Goal: Information Seeking & Learning: Learn about a topic

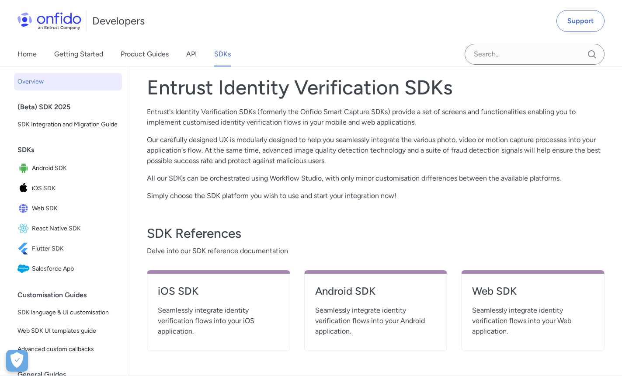
scroll to position [188, 0]
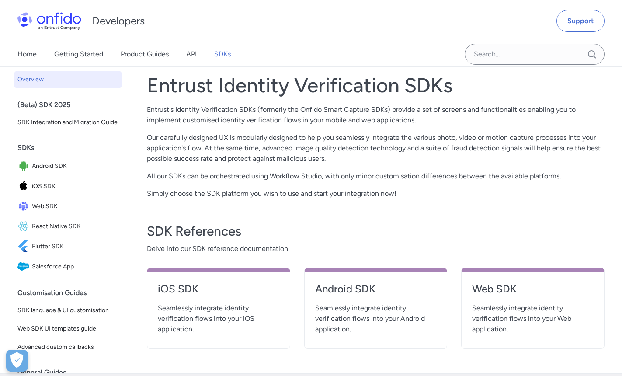
click at [265, 148] on p "Our carefully designed UX is modularly designed to help you seamlessly integrat…" at bounding box center [376, 148] width 458 height 31
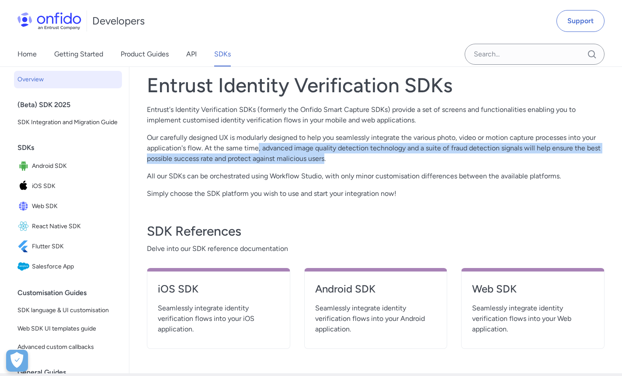
drag, startPoint x: 259, startPoint y: 148, endPoint x: 325, endPoint y: 157, distance: 67.0
click at [325, 157] on p "Our carefully designed UX is modularly designed to help you seamlessly integrat…" at bounding box center [376, 148] width 458 height 31
drag, startPoint x: 325, startPoint y: 157, endPoint x: 305, endPoint y: 160, distance: 20.4
copy p ", advanced image quality detection technology and a suite of fraud detection si…"
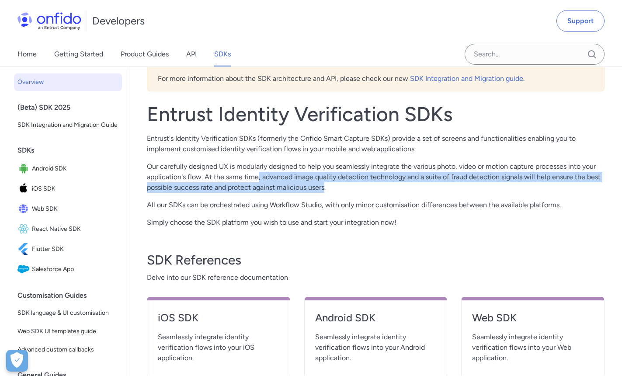
scroll to position [159, 0]
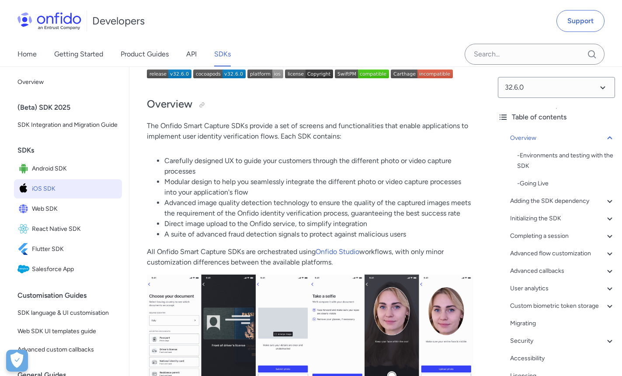
scroll to position [98, 0]
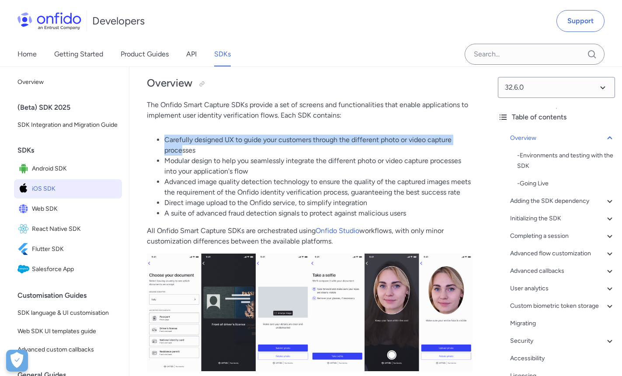
drag, startPoint x: 164, startPoint y: 140, endPoint x: 184, endPoint y: 150, distance: 22.1
click at [184, 150] on li "Carefully designed UX to guide your customers through the different photo or vi…" at bounding box center [318, 145] width 309 height 21
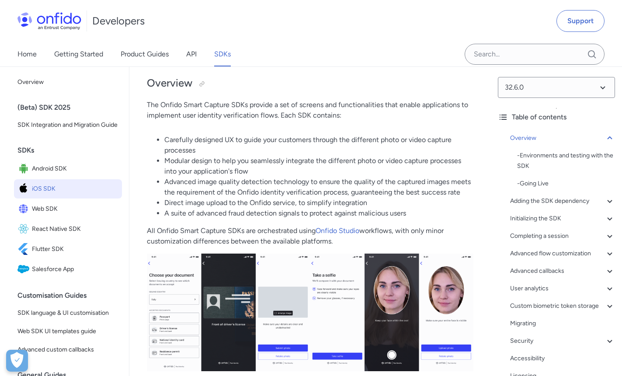
click at [287, 149] on li "Carefully designed UX to guide your customers through the different photo or vi…" at bounding box center [318, 145] width 309 height 21
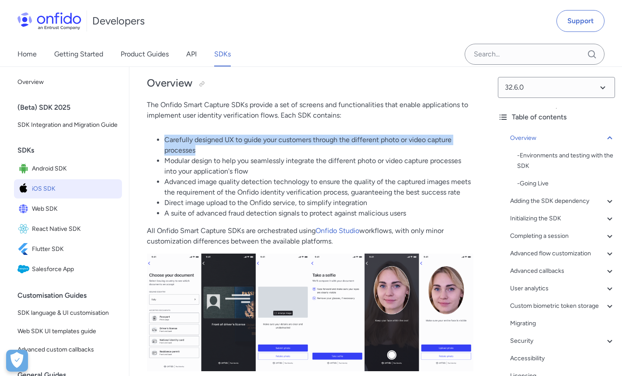
drag, startPoint x: 163, startPoint y: 140, endPoint x: 197, endPoint y: 151, distance: 36.0
click at [197, 151] on ul "Carefully designed UX to guide your customers through the different photo or vi…" at bounding box center [310, 177] width 327 height 84
drag, startPoint x: 197, startPoint y: 151, endPoint x: 183, endPoint y: 146, distance: 15.5
copy li "Carefully designed UX to guide your customers through the different photo or vi…"
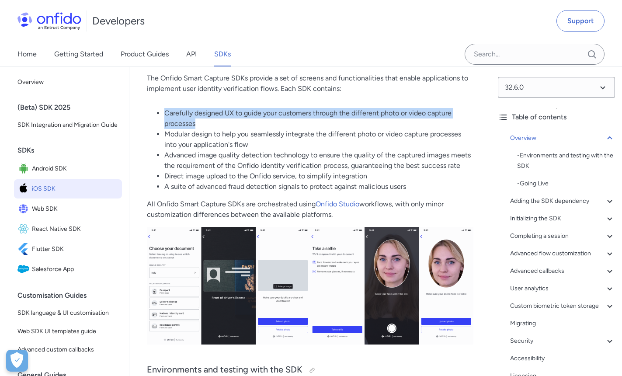
scroll to position [124, 0]
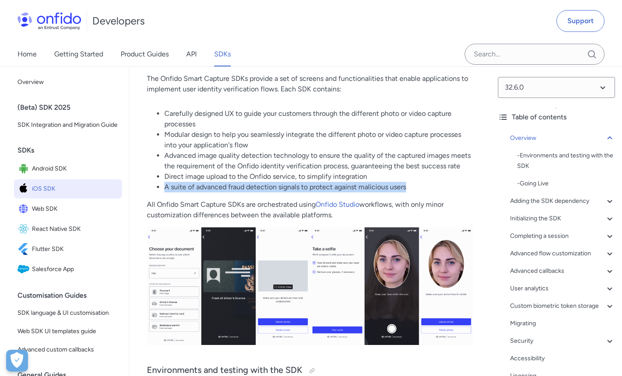
drag, startPoint x: 412, startPoint y: 187, endPoint x: 166, endPoint y: 187, distance: 246.3
click at [166, 187] on li "A suite of advanced fraud detection signals to protect against malicious users" at bounding box center [318, 187] width 309 height 10
copy li "A suite of advanced fraud detection signals to protect against malicious users"
click at [178, 165] on li "Advanced image quality detection technology to ensure the quality of the captur…" at bounding box center [318, 160] width 309 height 21
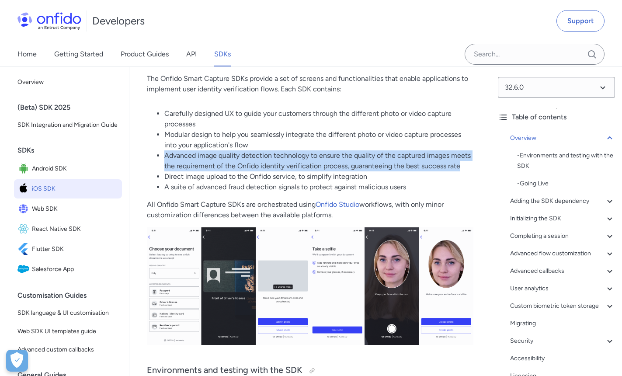
drag, startPoint x: 163, startPoint y: 154, endPoint x: 462, endPoint y: 166, distance: 299.0
click at [462, 166] on ul "Carefully designed UX to guide your customers through the different photo or vi…" at bounding box center [310, 150] width 327 height 84
drag, startPoint x: 462, startPoint y: 166, endPoint x: 444, endPoint y: 166, distance: 17.5
copy li "Advanced image quality detection technology to ensure the quality of the captur…"
click at [52, 251] on link "Flutter SDK" at bounding box center [68, 249] width 108 height 19
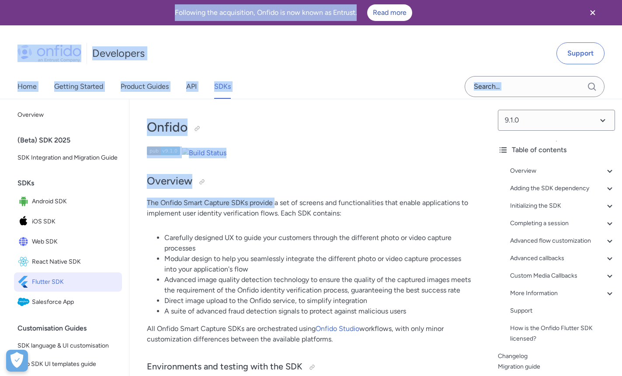
drag, startPoint x: 275, startPoint y: 206, endPoint x: 166, endPoint y: -48, distance: 275.7
click at [332, 175] on h2 "Overview" at bounding box center [310, 181] width 327 height 15
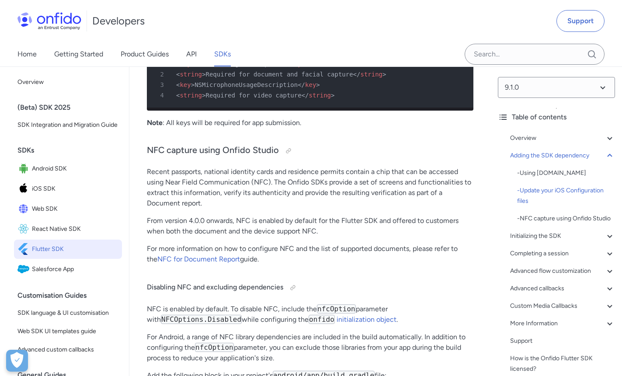
scroll to position [940, 0]
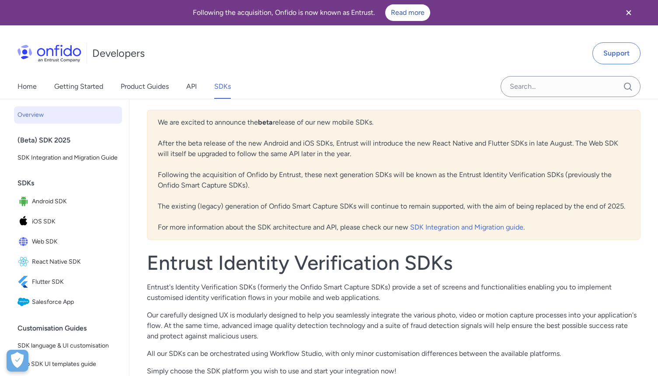
scroll to position [159, 0]
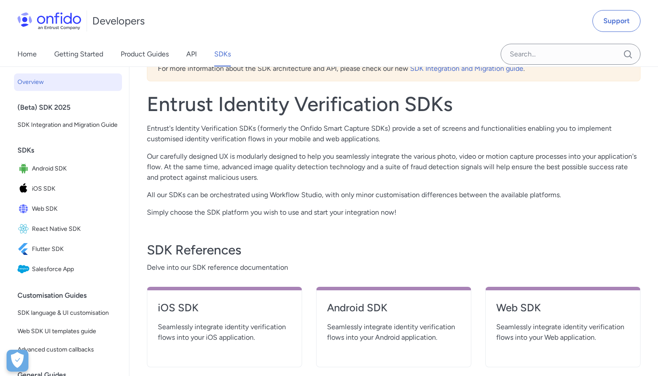
click at [300, 230] on div "SDK References Delve into our SDK reference documentation iOS SDK Seamlessly in…" at bounding box center [394, 297] width 494 height 139
